Goal: Navigation & Orientation: Understand site structure

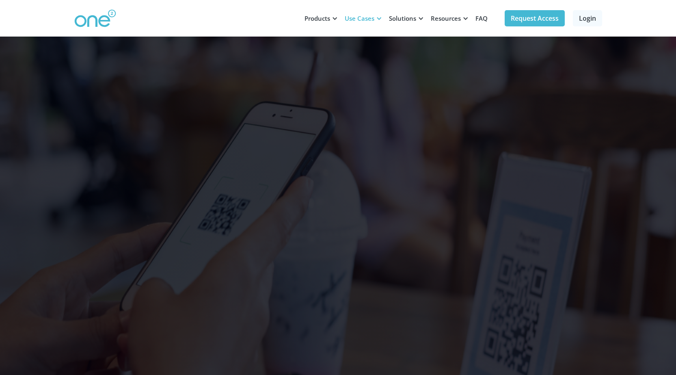
click at [356, 19] on div "Use Cases" at bounding box center [360, 18] width 30 height 8
click at [368, 22] on div "Use Cases" at bounding box center [360, 18] width 30 height 8
click at [324, 22] on div "Products" at bounding box center [318, 18] width 26 height 8
click at [331, 21] on div "Products" at bounding box center [320, 18] width 40 height 24
click at [367, 18] on div "Use Cases" at bounding box center [360, 18] width 30 height 8
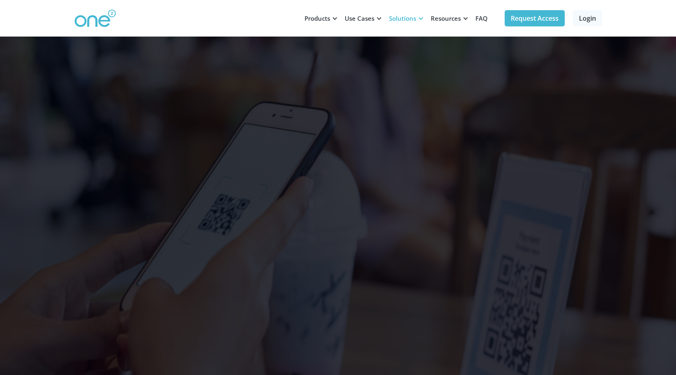
click at [417, 18] on div "Solutions" at bounding box center [405, 18] width 42 height 24
click at [439, 18] on div "Resources" at bounding box center [446, 18] width 30 height 8
click at [471, 18] on link "FAQ" at bounding box center [482, 18] width 22 height 24
click at [442, 18] on div "Resources" at bounding box center [446, 18] width 30 height 8
click at [413, 20] on div "Solutions" at bounding box center [402, 18] width 27 height 8
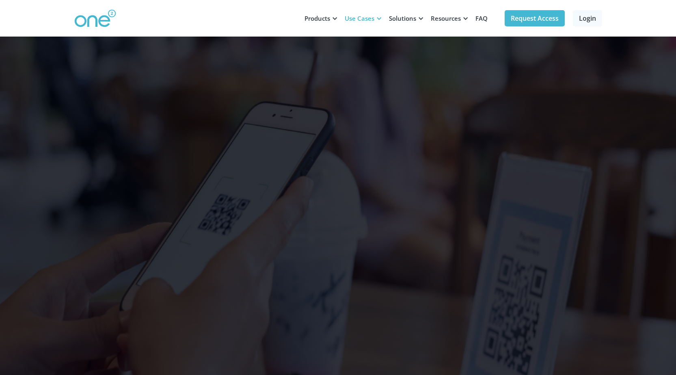
click at [350, 17] on div "Use Cases" at bounding box center [360, 18] width 30 height 8
